Goal: Information Seeking & Learning: Learn about a topic

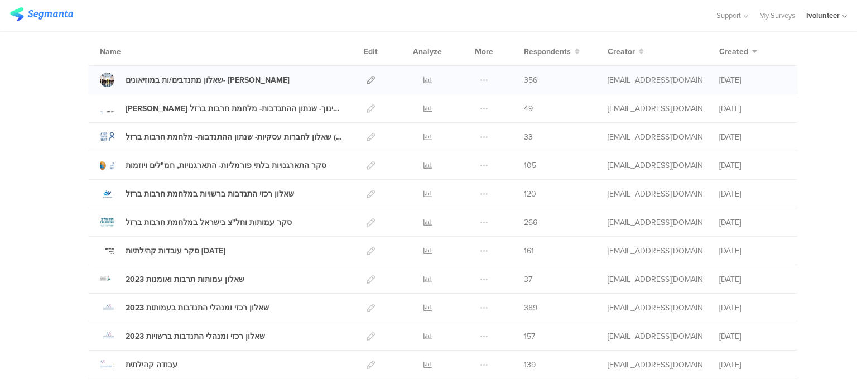
scroll to position [167, 0]
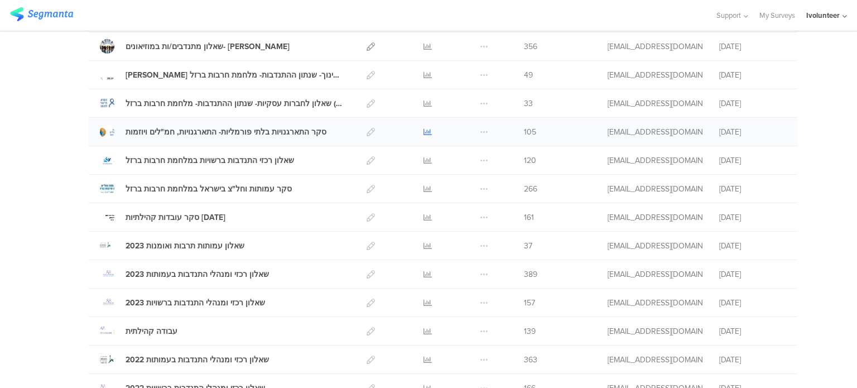
click at [424, 129] on icon at bounding box center [428, 132] width 8 height 8
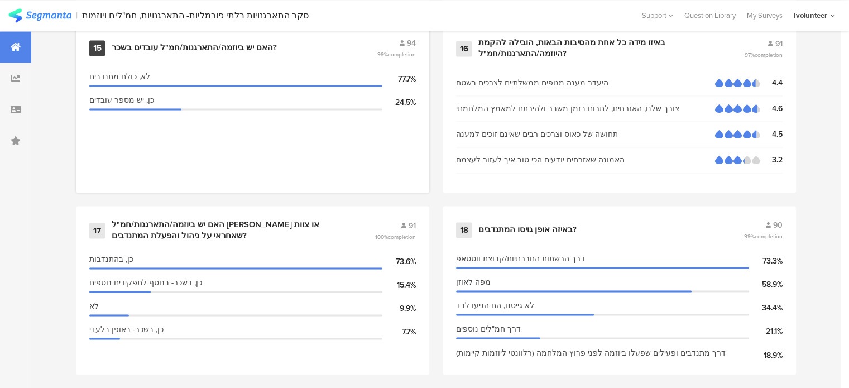
scroll to position [1786, 0]
click at [607, 106] on div "צורך שלנו, האזרחים, לתרום בזמן משבר ולהירתם למאמץ המלחמתי" at bounding box center [585, 109] width 259 height 12
click at [598, 103] on div "צורך שלנו, האזרחים, לתרום בזמן משבר ולהירתם למאמץ המלחמתי" at bounding box center [585, 109] width 259 height 12
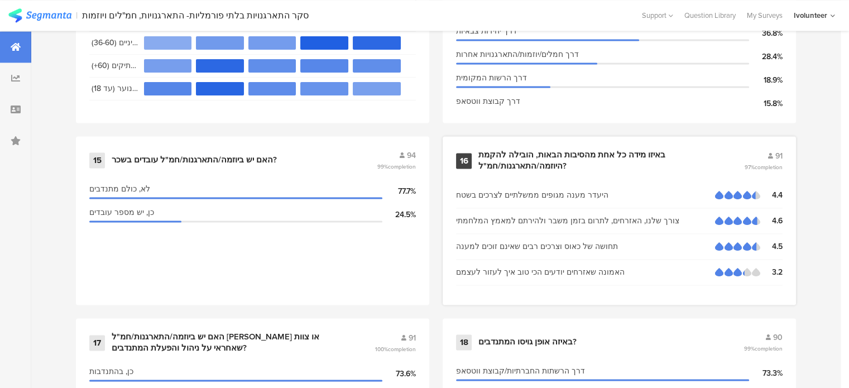
click at [472, 153] on div "16" at bounding box center [464, 161] width 16 height 16
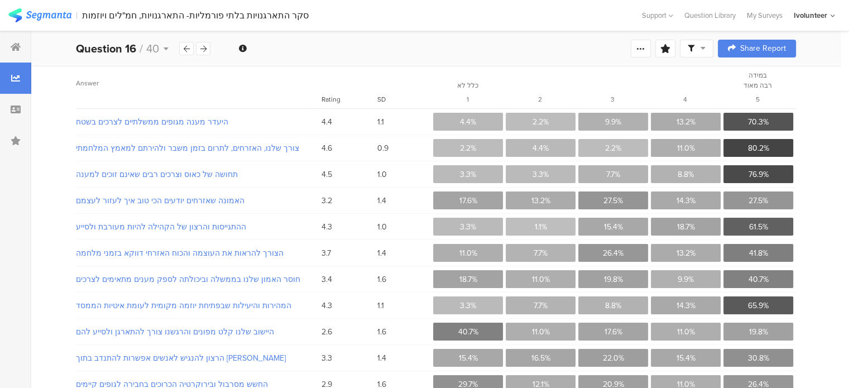
scroll to position [36, 0]
